Goal: Navigation & Orientation: Find specific page/section

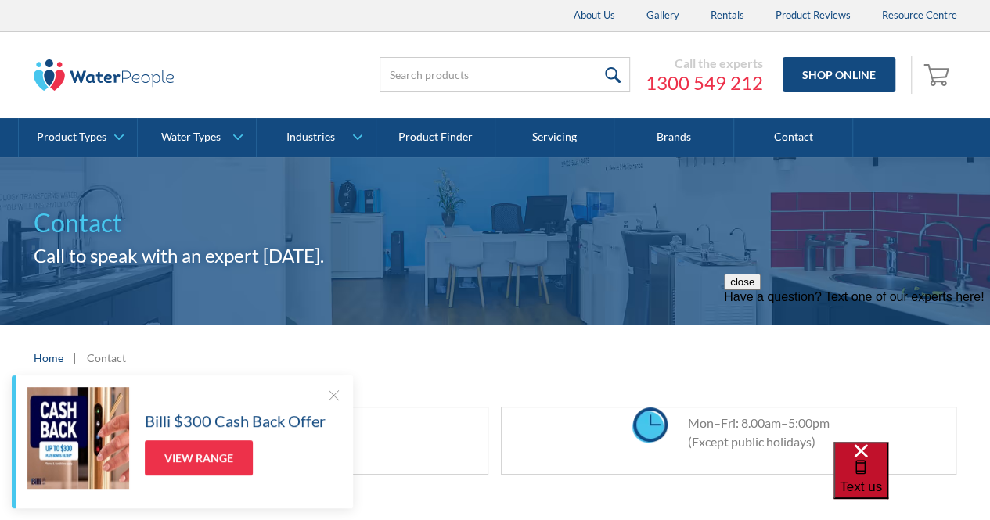
click at [882, 480] on span "Text us" at bounding box center [861, 487] width 42 height 15
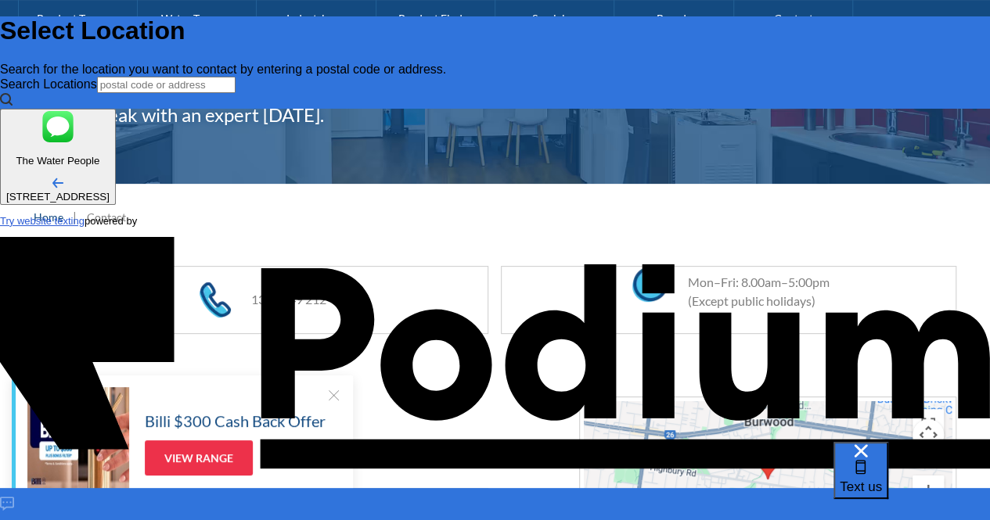
scroll to position [235, 0]
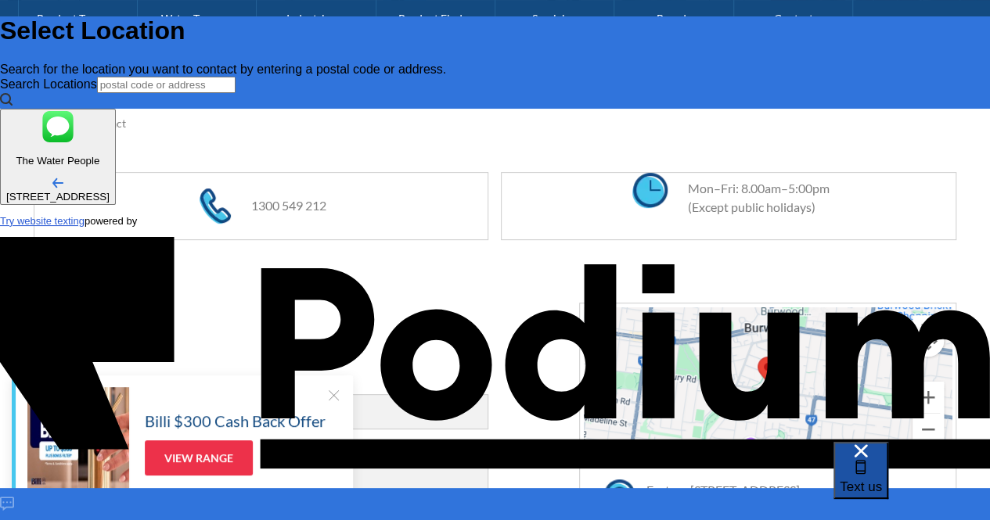
click at [882, 480] on span "Text us" at bounding box center [861, 487] width 42 height 15
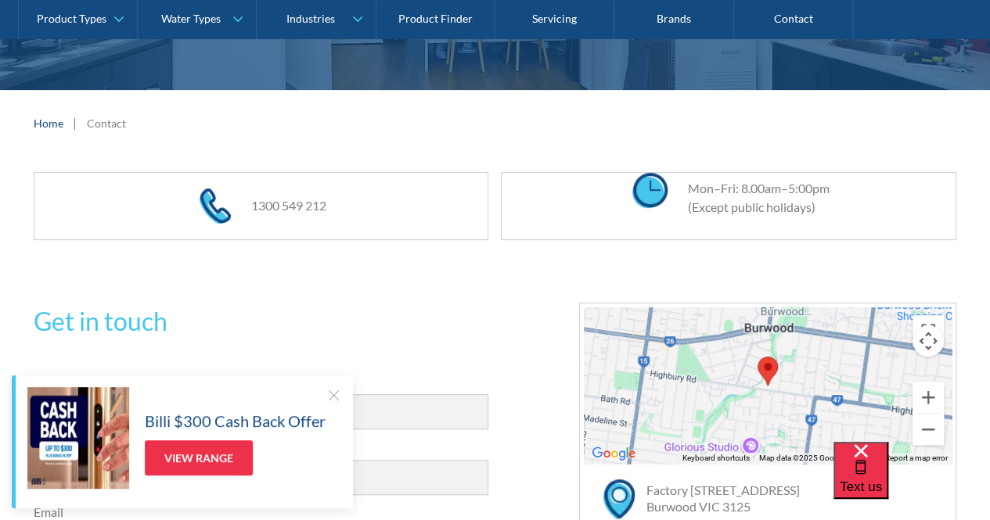
scroll to position [0, 0]
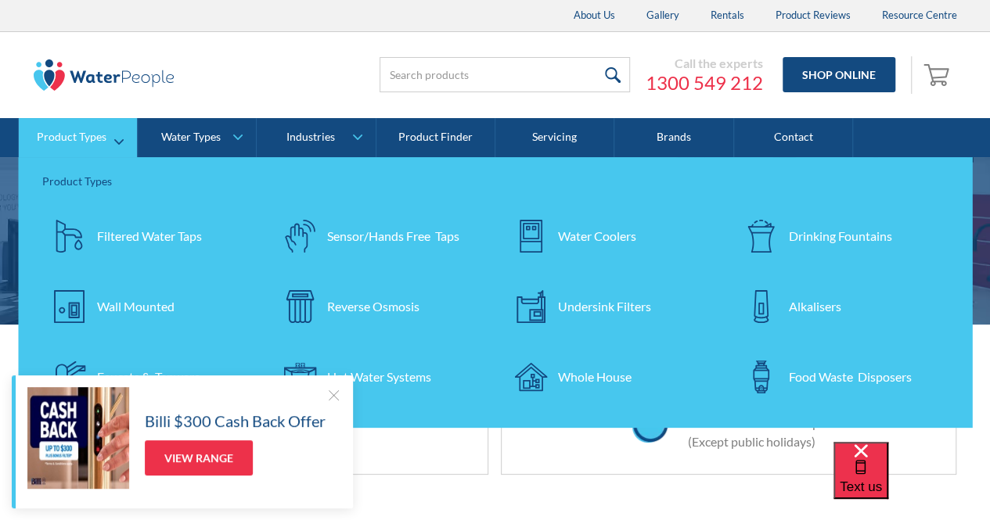
click at [142, 238] on div "Filtered Water Taps" at bounding box center [149, 236] width 105 height 19
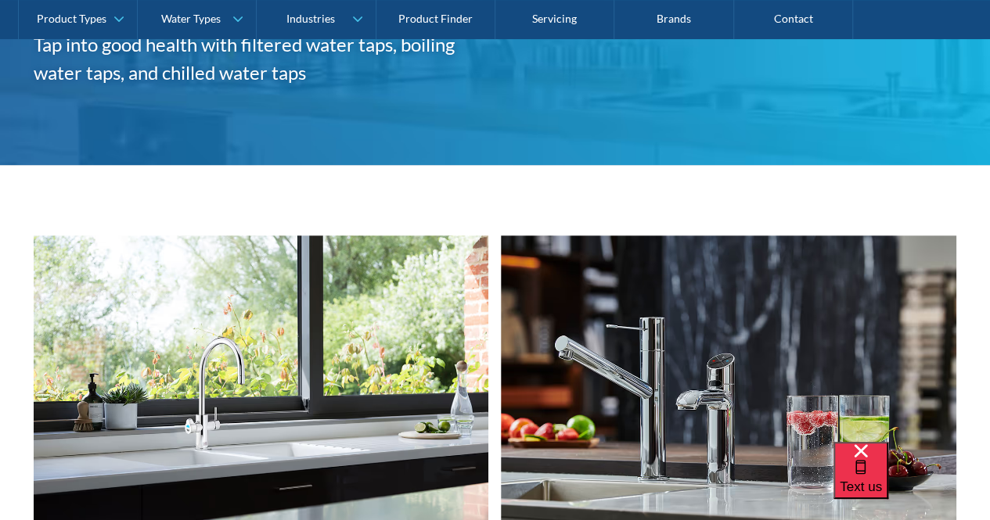
scroll to position [391, 0]
